Goal: Find specific page/section: Find specific page/section

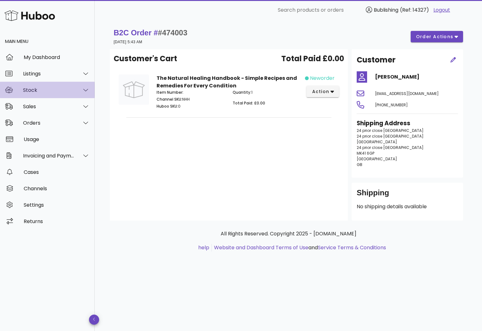
click at [58, 88] on div "Stock" at bounding box center [48, 90] width 51 height 6
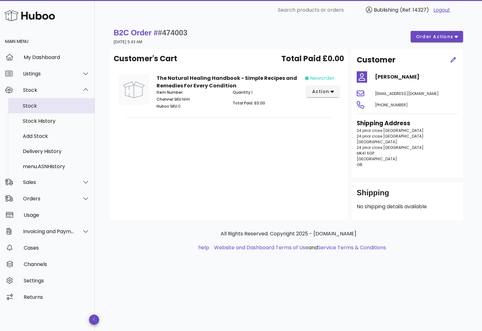
click at [45, 105] on div "Stock" at bounding box center [56, 106] width 67 height 6
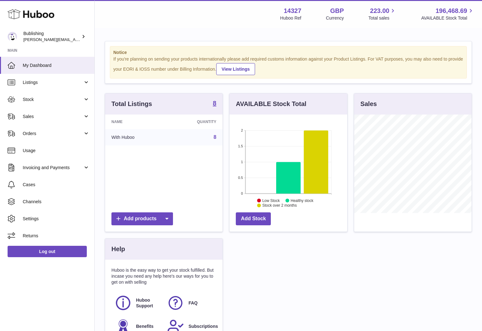
scroll to position [98, 117]
click at [56, 103] on link "Stock" at bounding box center [47, 99] width 94 height 17
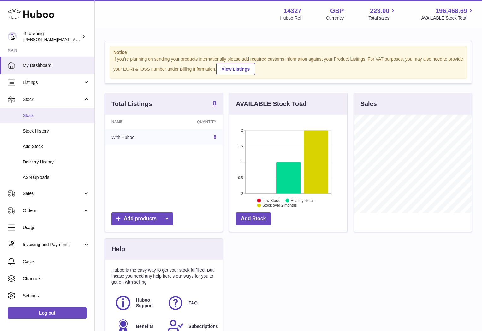
click at [32, 115] on span "Stock" at bounding box center [56, 116] width 67 height 6
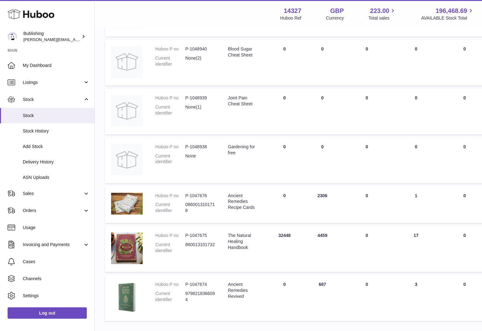
scroll to position [227, 0]
